Goal: Task Accomplishment & Management: Manage account settings

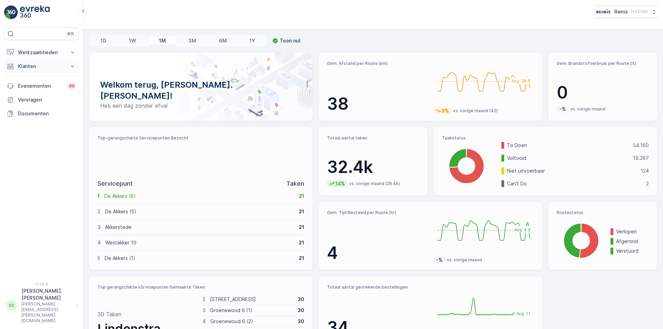
click at [29, 65] on p "Klanten" at bounding box center [41, 66] width 47 height 7
click at [30, 117] on p "Orders" at bounding box center [26, 116] width 16 height 7
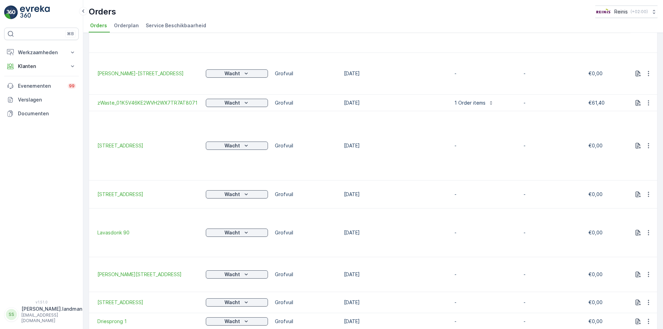
scroll to position [217, 0]
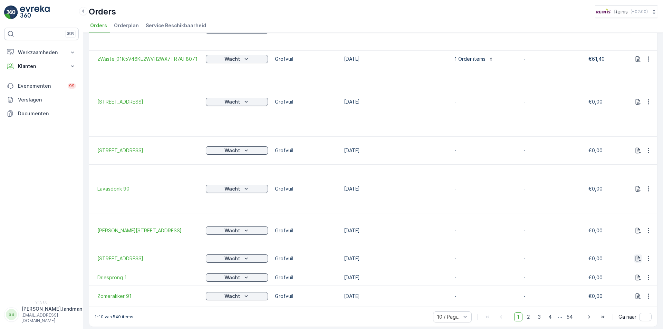
click at [635, 255] on icon "button" at bounding box center [638, 258] width 7 height 7
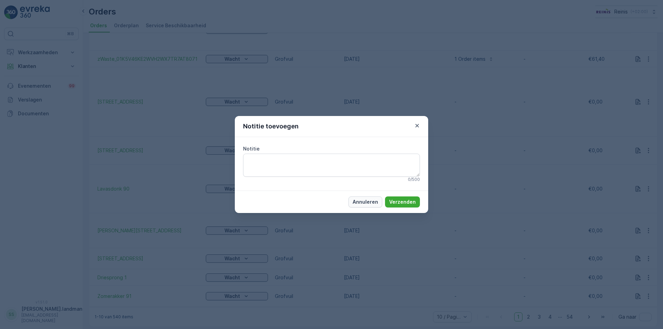
click at [370, 202] on p "Annuleren" at bounding box center [366, 202] width 26 height 7
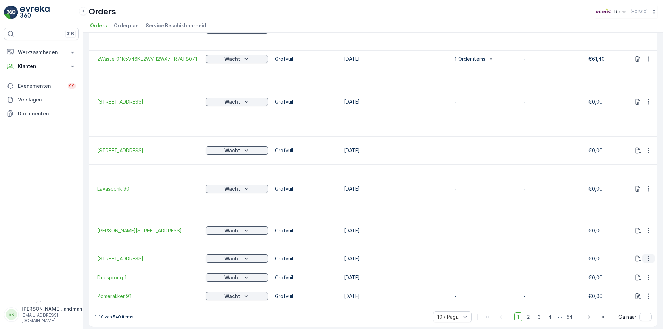
click at [649, 255] on icon "button" at bounding box center [648, 258] width 7 height 7
click at [629, 314] on span "Order verwijderen" at bounding box center [626, 313] width 42 height 7
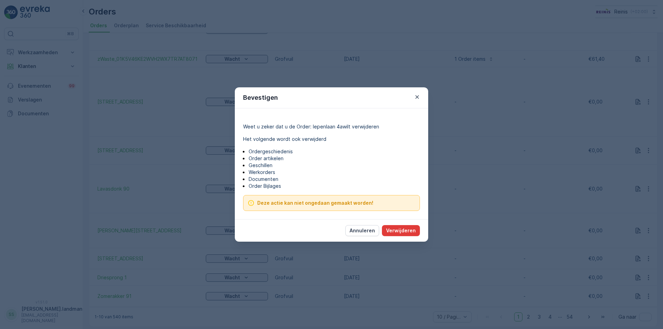
click at [408, 228] on p "Verwijderen" at bounding box center [401, 230] width 30 height 7
